Goal: Register for event/course

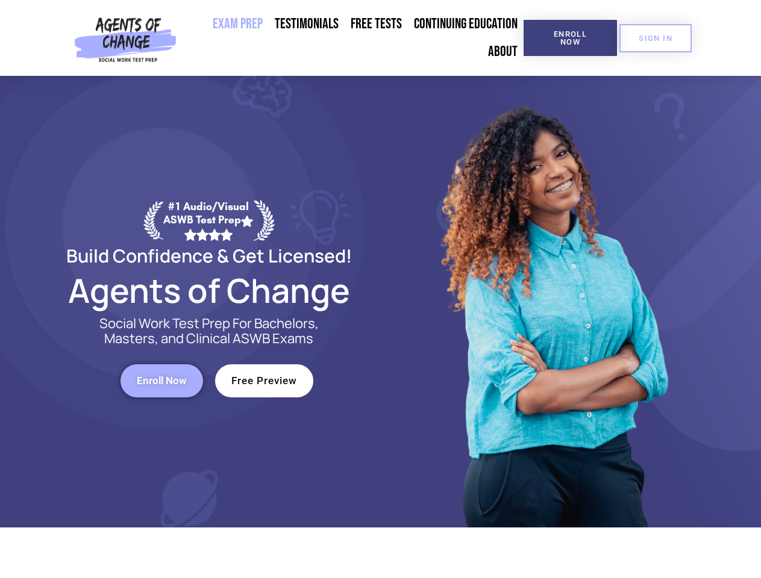
click at [381, 289] on div at bounding box center [552, 302] width 343 height 452
click at [570, 38] on span "Enroll Now" at bounding box center [570, 38] width 55 height 16
click at [655, 38] on span "SIGN IN" at bounding box center [656, 38] width 34 height 8
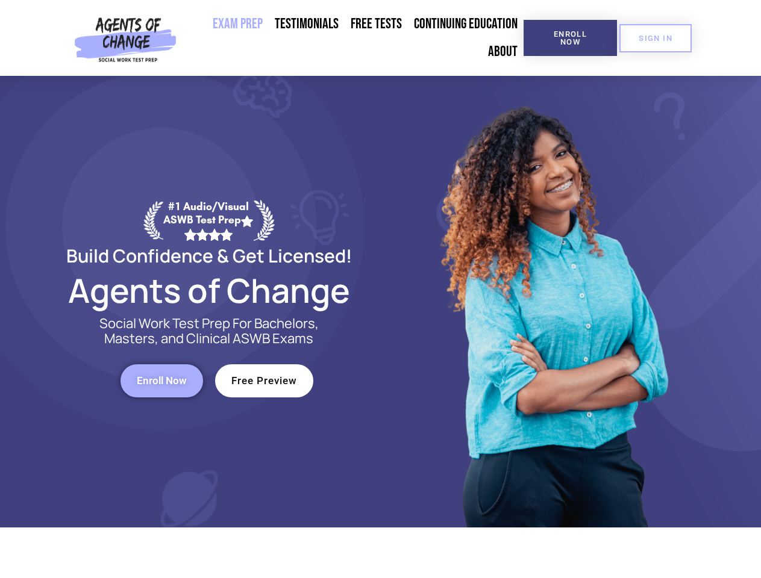
click at [161, 381] on span "Enroll Now" at bounding box center [162, 381] width 50 height 10
click at [264, 381] on span "Free Preview" at bounding box center [264, 381] width 66 height 10
